Goal: Information Seeking & Learning: Learn about a topic

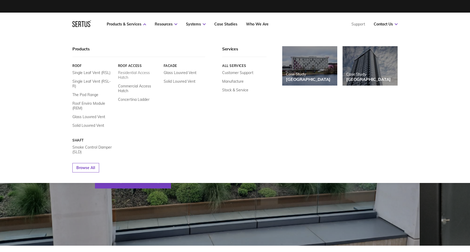
click at [128, 73] on link "Residential Access Hatch" at bounding box center [139, 74] width 42 height 9
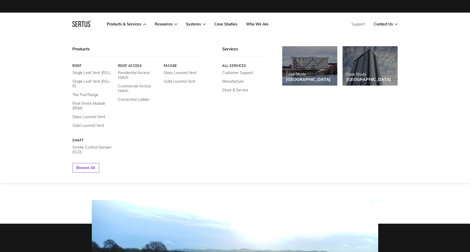
click at [78, 66] on link "Roof" at bounding box center [93, 66] width 42 height 4
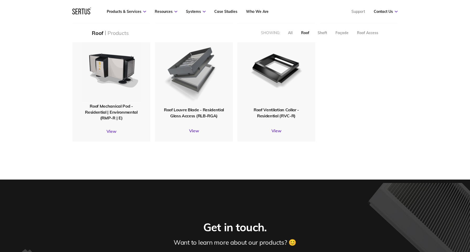
scroll to position [490, 0]
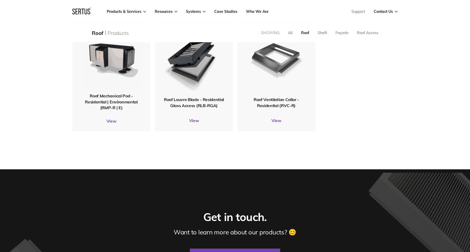
click at [281, 68] on img at bounding box center [276, 58] width 60 height 73
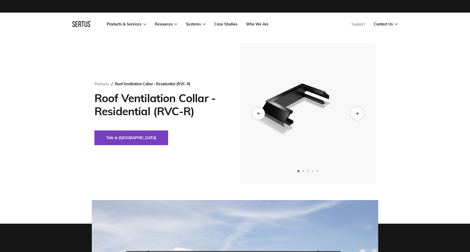
click at [358, 114] on icon "Next slide" at bounding box center [356, 113] width 3 height 3
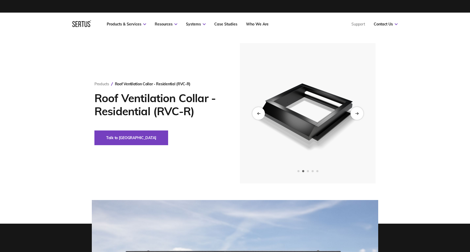
click at [358, 114] on icon "Next slide" at bounding box center [356, 113] width 3 height 3
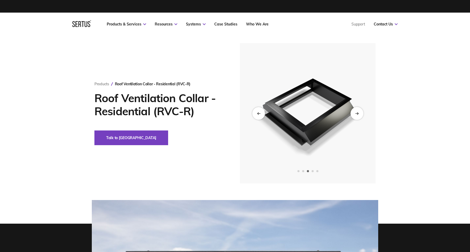
click at [358, 114] on icon "Next slide" at bounding box center [356, 113] width 3 height 3
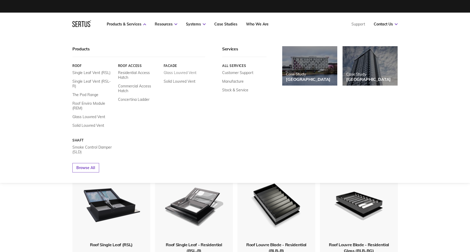
click at [181, 73] on link "Glass Louvred Vent" at bounding box center [180, 72] width 33 height 5
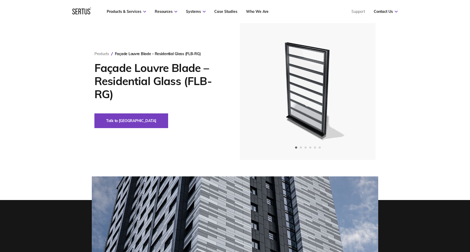
scroll to position [25, 0]
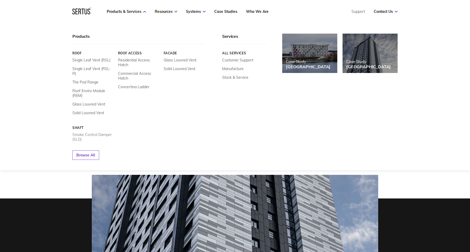
click at [97, 132] on link "Smoke Control Damper (SLD)" at bounding box center [93, 136] width 42 height 9
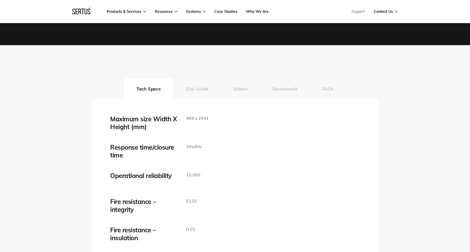
scroll to position [813, 0]
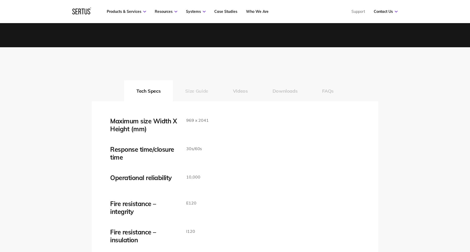
click at [200, 86] on button "Size Guide" at bounding box center [197, 90] width 48 height 21
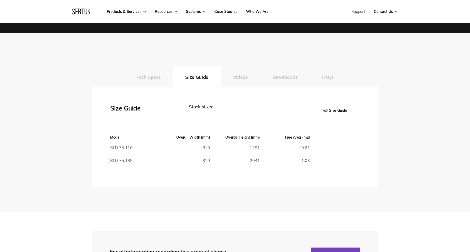
scroll to position [830, 0]
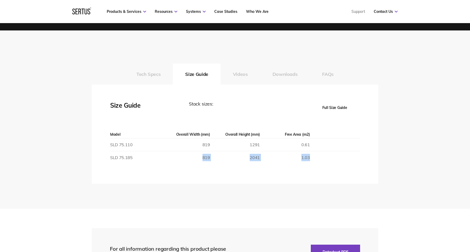
drag, startPoint x: 309, startPoint y: 150, endPoint x: 125, endPoint y: 153, distance: 184.8
click at [125, 153] on tr "SLD 75.185 819 2041 1.03" at bounding box center [235, 157] width 250 height 13
click at [64, 144] on div "Tech Specs Size Guide Videos Downloads FAQs Maximum size Width X Height (mm) 96…" at bounding box center [235, 119] width 470 height 178
drag, startPoint x: 132, startPoint y: 151, endPoint x: 111, endPoint y: 151, distance: 21.3
click at [111, 151] on td "SLD 75.185" at bounding box center [135, 157] width 50 height 13
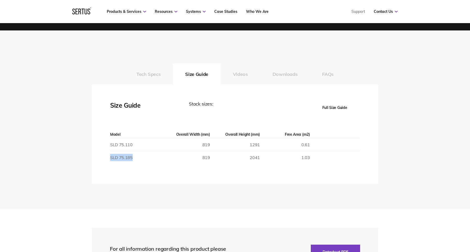
copy td "SLD 75.185"
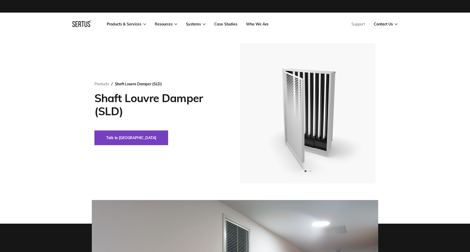
scroll to position [0, 0]
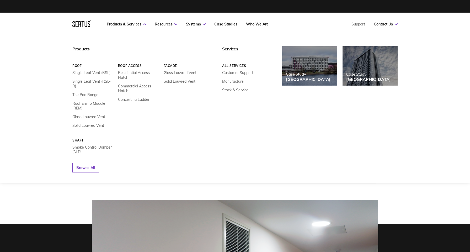
click at [77, 66] on link "Roof" at bounding box center [93, 66] width 42 height 4
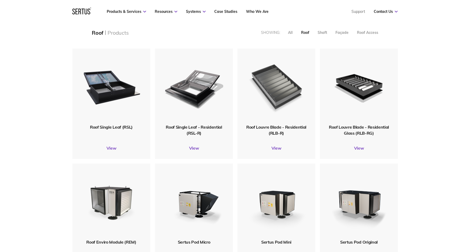
scroll to position [118, 0]
